Goal: Task Accomplishment & Management: Manage account settings

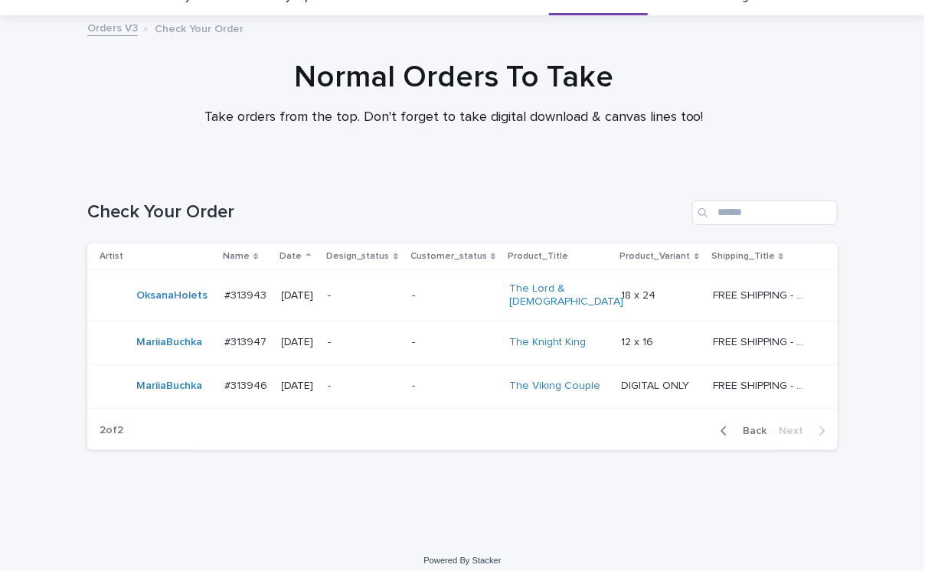
scroll to position [73, 0]
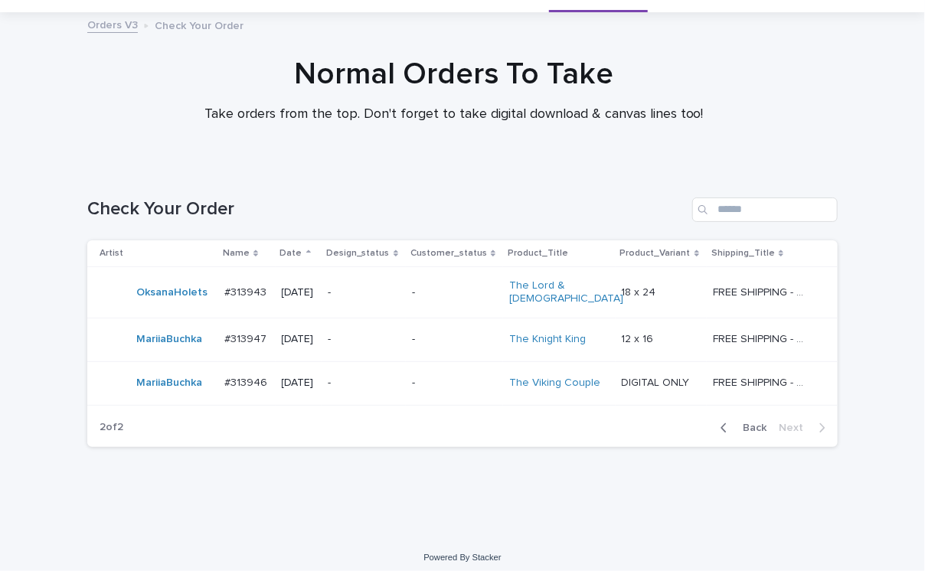
drag, startPoint x: 302, startPoint y: 178, endPoint x: 303, endPoint y: 186, distance: 7.7
click at [302, 178] on div "Check Your Order" at bounding box center [462, 204] width 751 height 74
click at [352, 291] on p "-" at bounding box center [364, 293] width 72 height 13
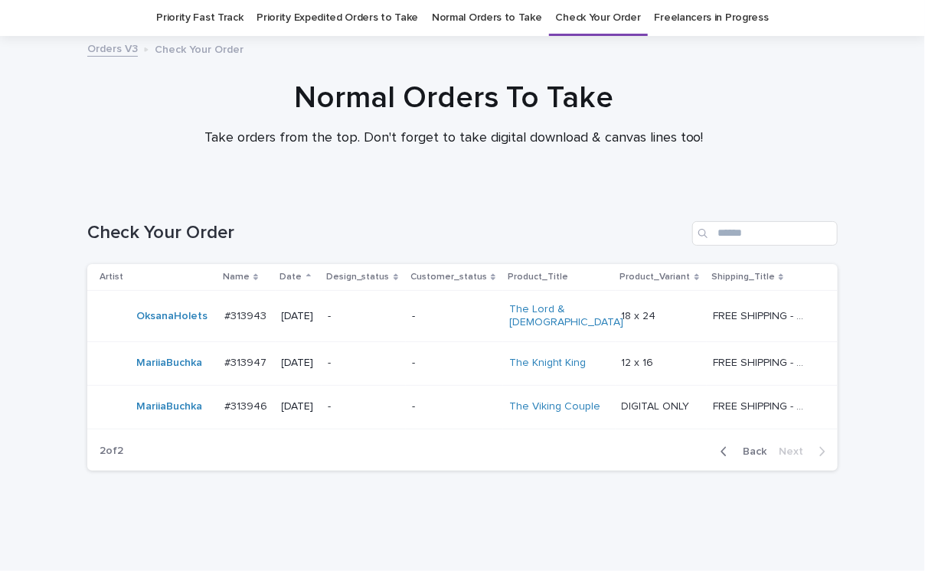
scroll to position [73, 0]
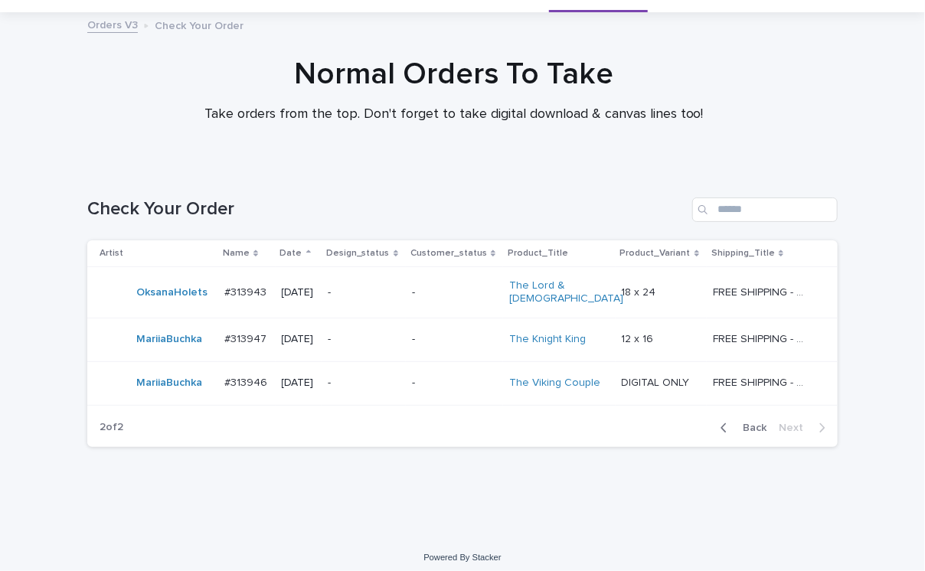
click at [70, 96] on div "Normal Orders To Take Take orders from the top. Don't forget to take digital do…" at bounding box center [454, 96] width 909 height 81
